Goal: Find contact information: Find contact information

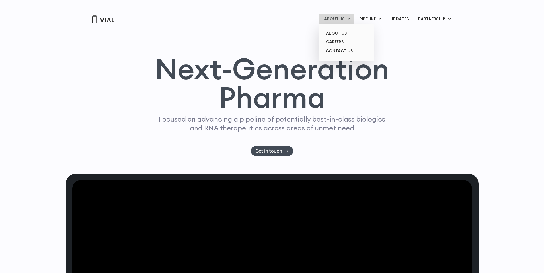
click at [347, 20] on link "ABOUT US" at bounding box center [336, 19] width 35 height 10
click at [339, 31] on link "ABOUT US" at bounding box center [346, 33] width 50 height 9
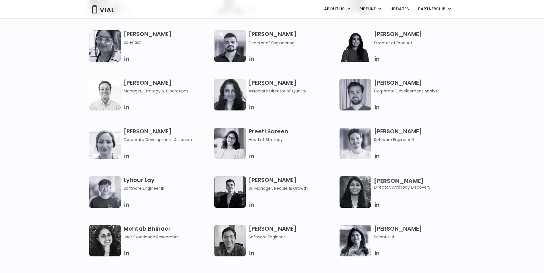
scroll to position [717, 0]
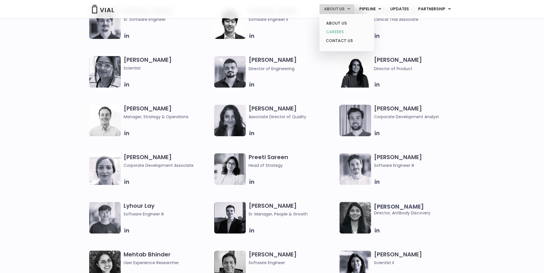
click at [337, 31] on link "CAREERS" at bounding box center [346, 32] width 50 height 9
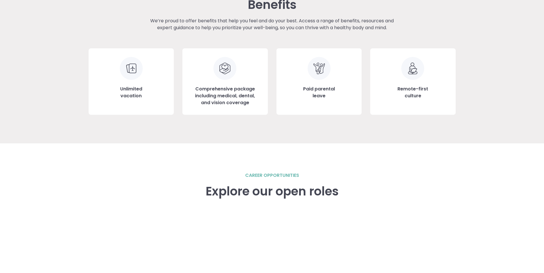
scroll to position [707, 0]
